Goal: Task Accomplishment & Management: Use online tool/utility

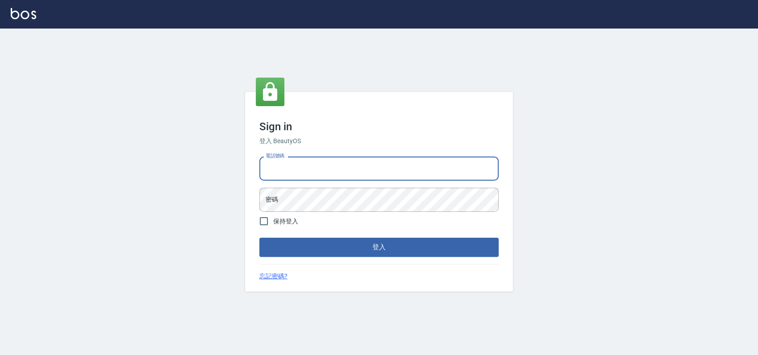
click at [307, 162] on input "電話號碼" at bounding box center [378, 169] width 239 height 24
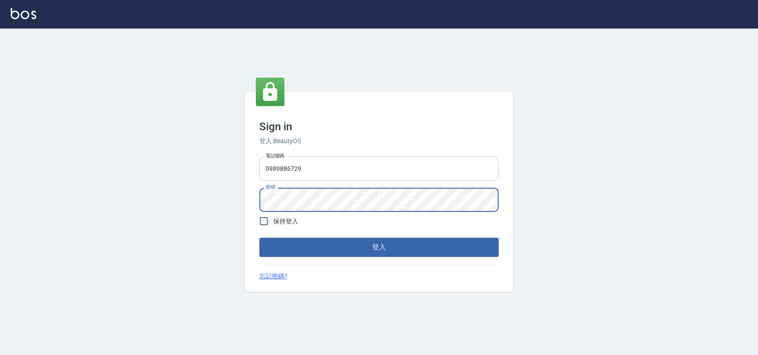
click at [317, 167] on input "0989886729" at bounding box center [378, 169] width 239 height 24
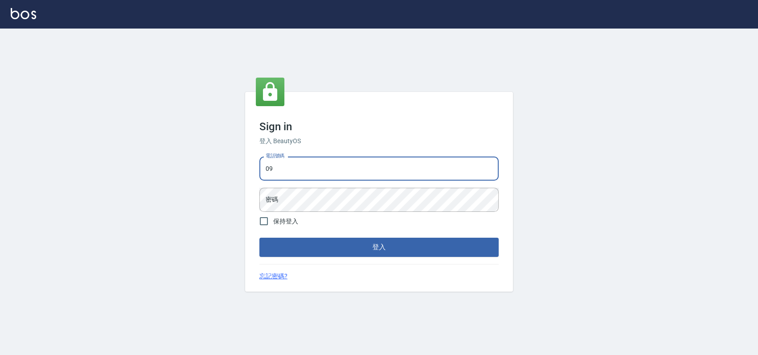
type input "0"
type input "2"
type input "0900000991"
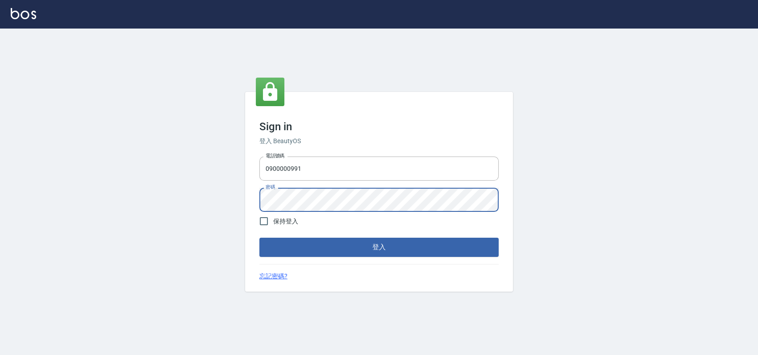
click at [259, 238] on button "登入" at bounding box center [378, 247] width 239 height 19
